Goal: Task Accomplishment & Management: Use online tool/utility

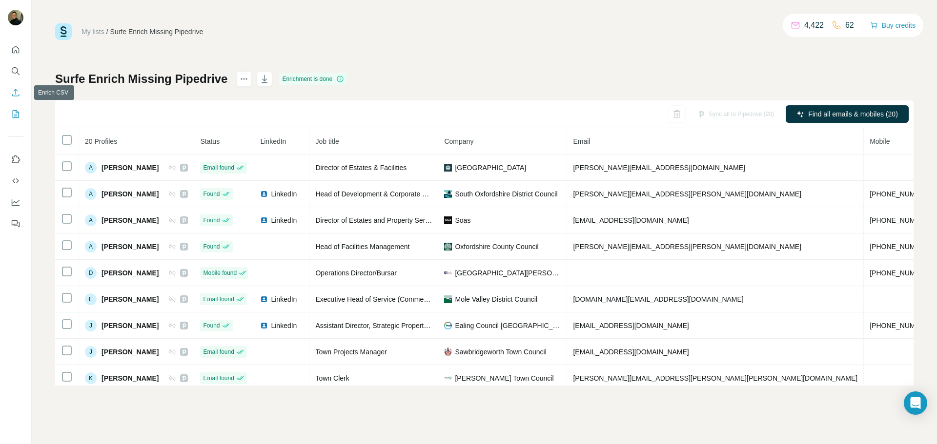
click at [14, 99] on button "Enrich CSV" at bounding box center [16, 93] width 16 height 18
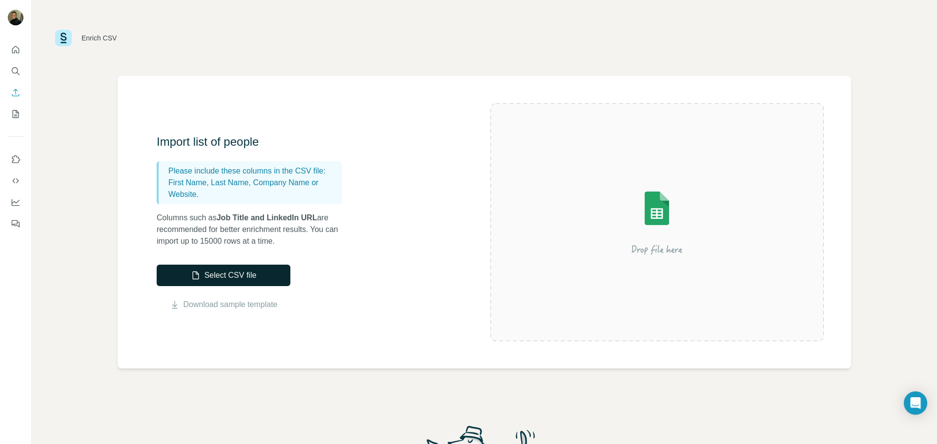
click at [212, 272] on button "Select CSV file" at bounding box center [224, 275] width 134 height 21
click at [241, 267] on button "Select CSV file" at bounding box center [224, 275] width 134 height 21
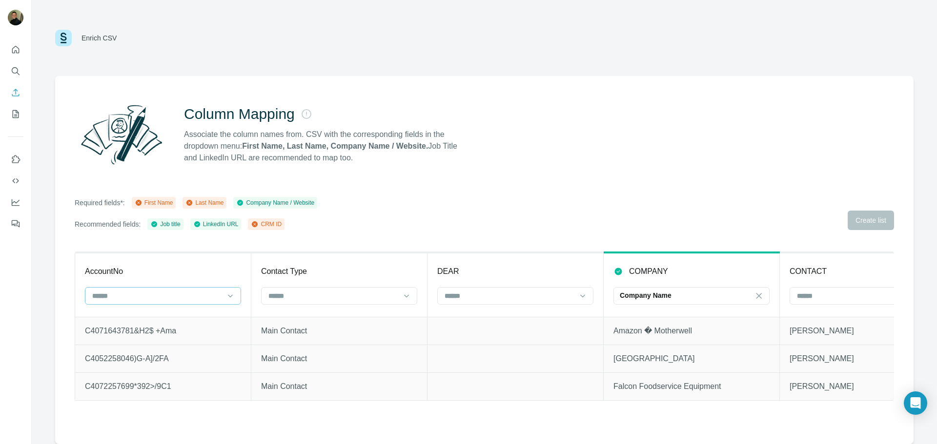
click at [205, 298] on input at bounding box center [157, 296] width 132 height 11
click at [161, 349] on div "CRM ID" at bounding box center [163, 353] width 140 height 10
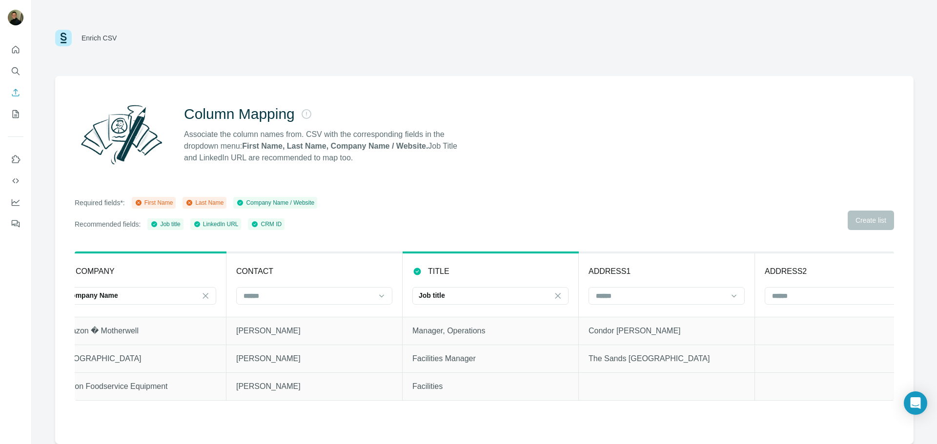
scroll to position [0, 606]
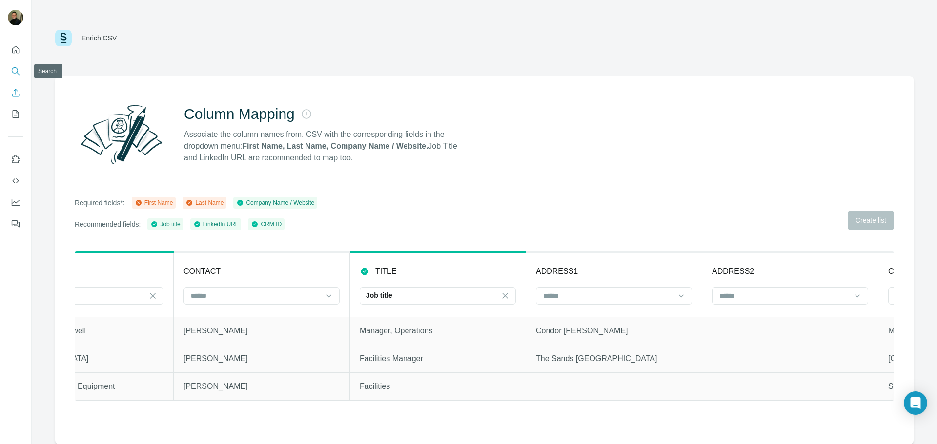
drag, startPoint x: 17, startPoint y: 69, endPoint x: 17, endPoint y: 78, distance: 8.8
click at [17, 69] on icon "Search" at bounding box center [15, 70] width 6 height 6
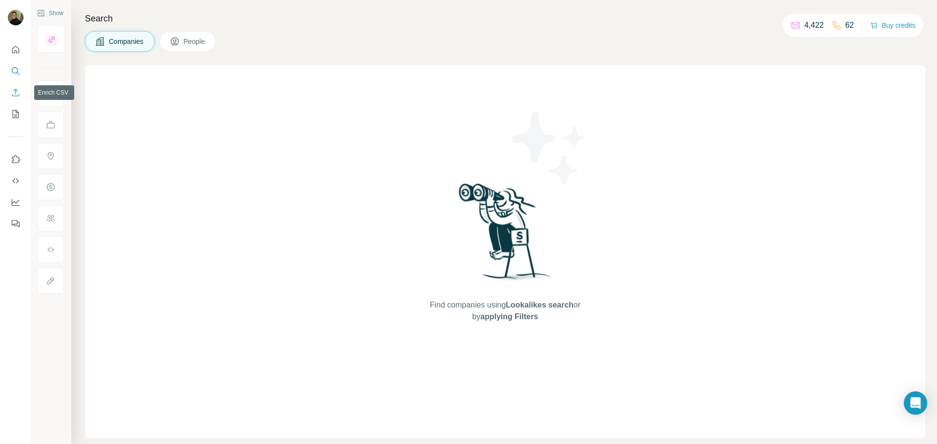
click at [15, 94] on icon "Enrich CSV" at bounding box center [16, 93] width 10 height 10
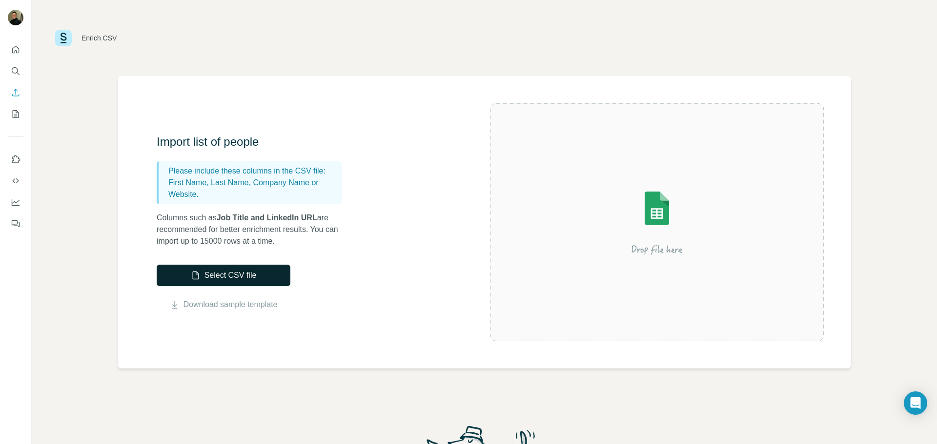
click at [245, 273] on button "Select CSV file" at bounding box center [224, 275] width 134 height 21
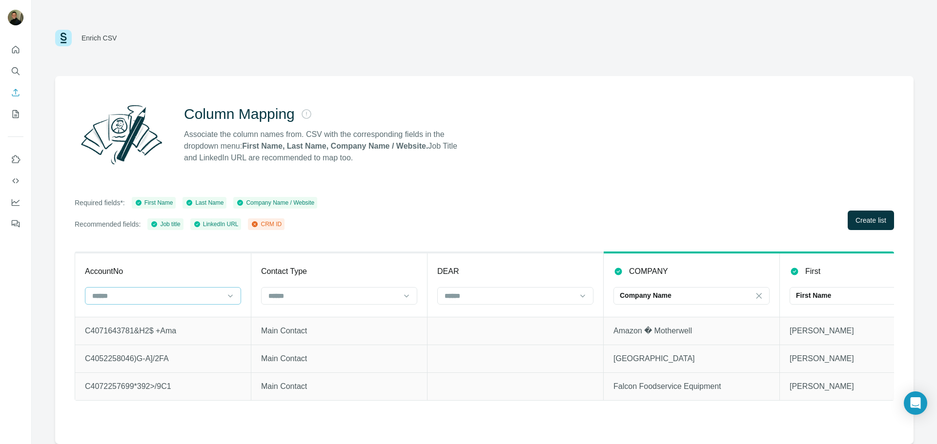
drag, startPoint x: 144, startPoint y: 307, endPoint x: 163, endPoint y: 296, distance: 22.3
click at [143, 307] on th "AccountNo" at bounding box center [163, 285] width 176 height 64
click at [163, 296] on input at bounding box center [157, 296] width 132 height 11
click at [146, 314] on div "CRM ID" at bounding box center [163, 318] width 140 height 10
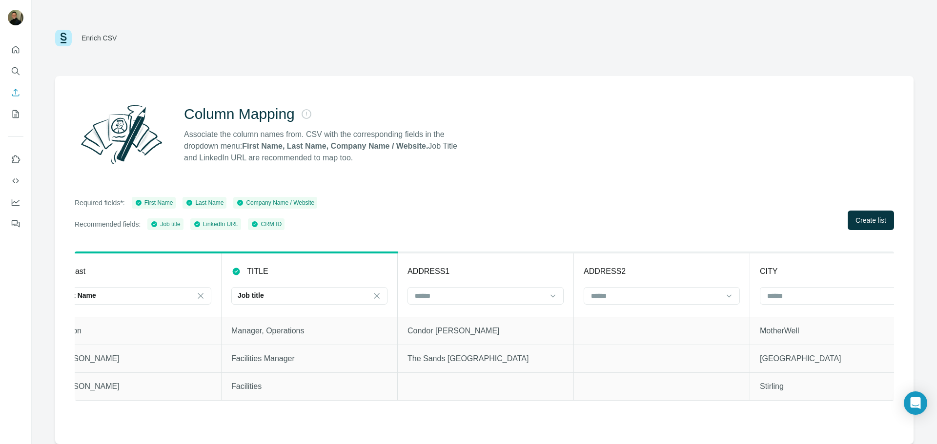
scroll to position [0, 1300]
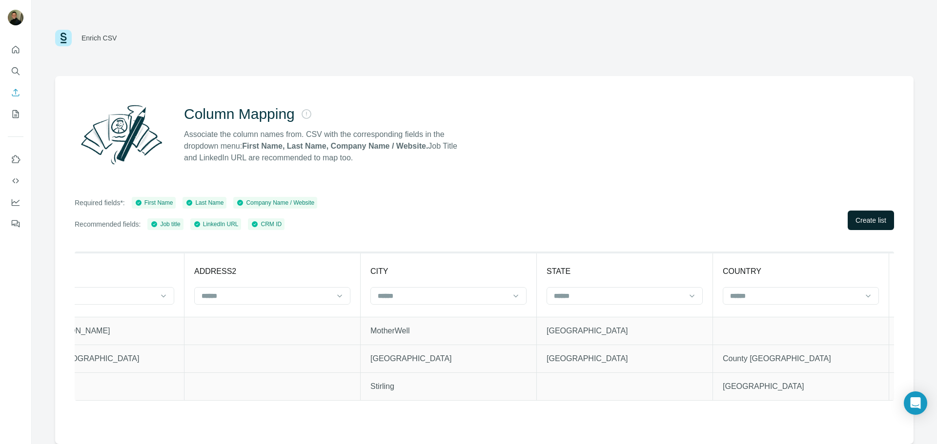
click at [872, 218] on span "Create list" at bounding box center [870, 221] width 31 height 10
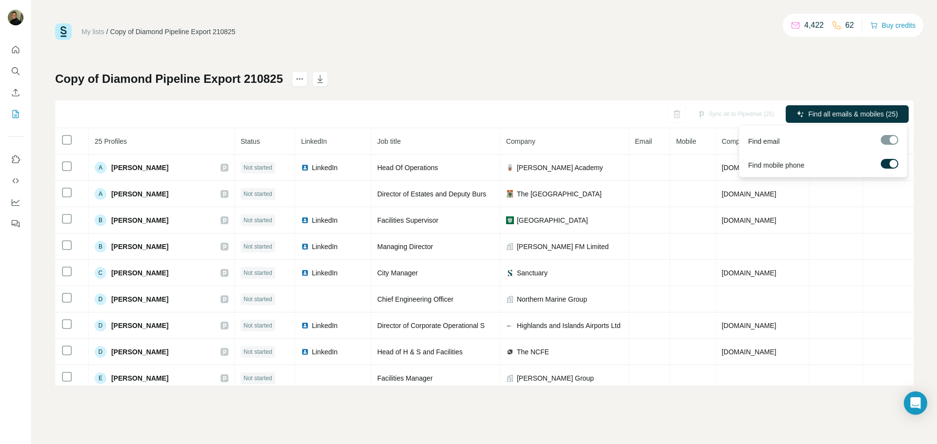
click at [808, 114] on span "Find all emails & mobiles (25)" at bounding box center [853, 114] width 90 height 10
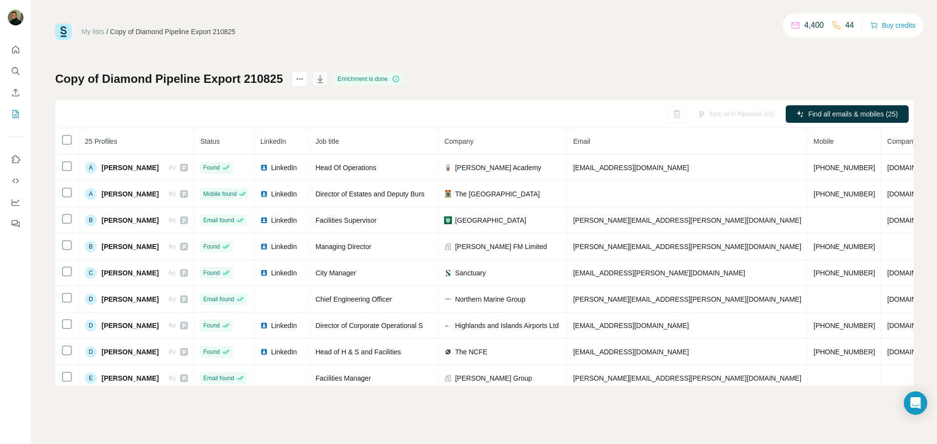
click at [318, 81] on icon "button" at bounding box center [320, 79] width 10 height 10
